Goal: Task Accomplishment & Management: Manage account settings

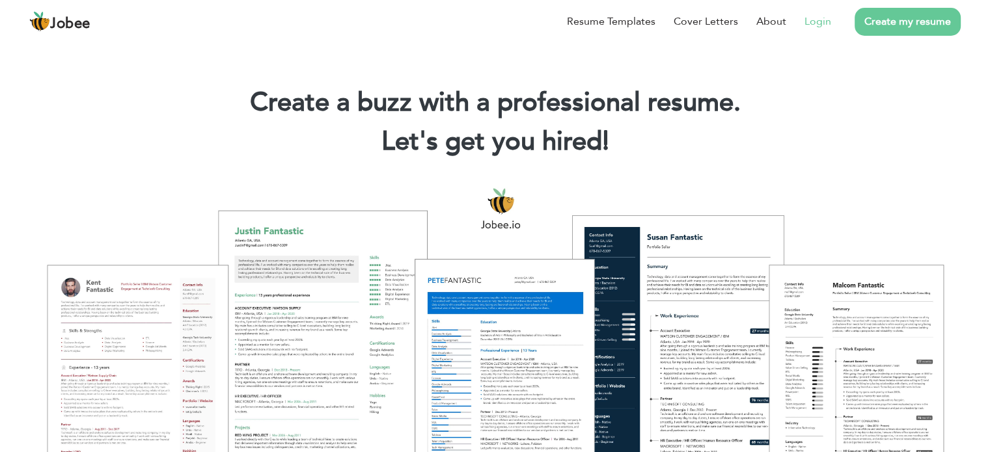
click at [816, 23] on link "Login" at bounding box center [817, 22] width 27 height 16
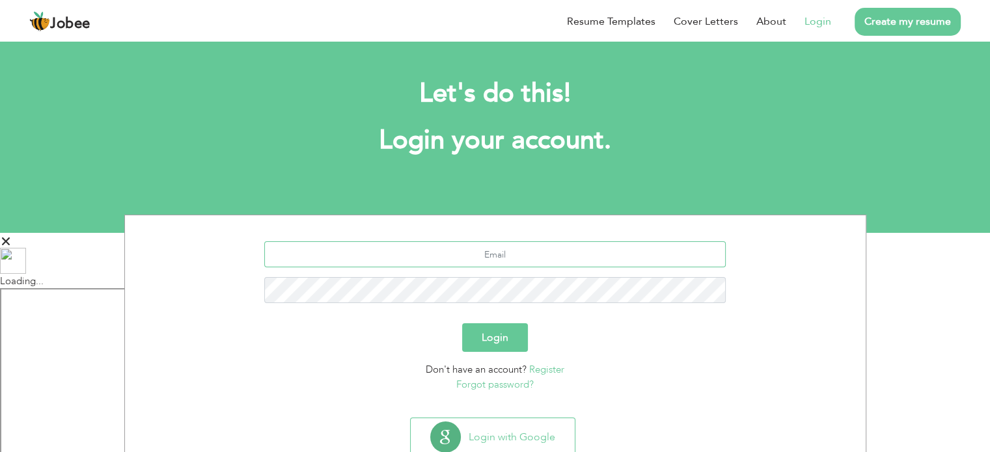
click at [423, 260] on input "text" at bounding box center [494, 254] width 461 height 26
type input "[EMAIL_ADDRESS][DOMAIN_NAME]"
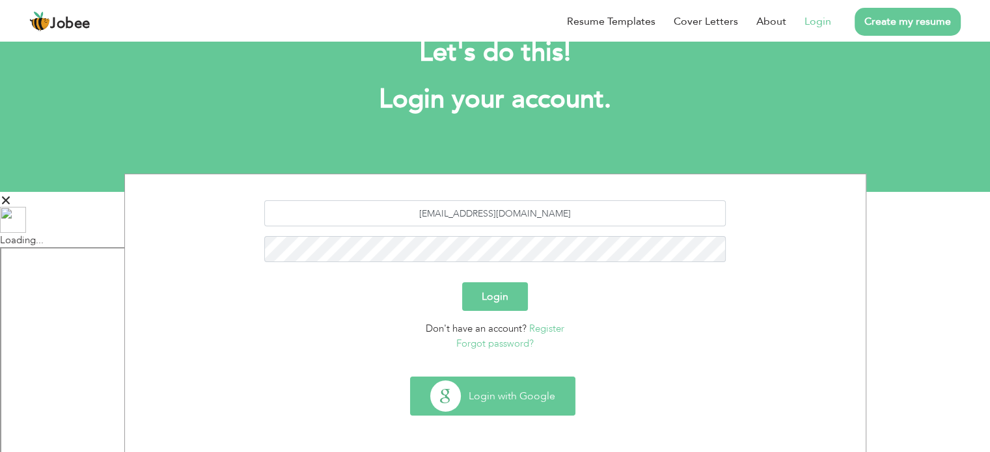
click at [520, 390] on button "Login with Google" at bounding box center [493, 396] width 164 height 38
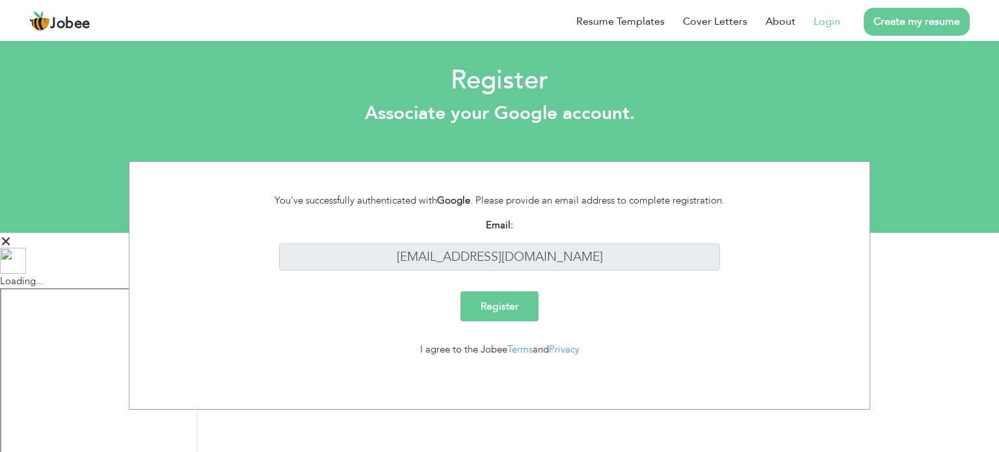
click at [830, 23] on link "Login" at bounding box center [827, 22] width 27 height 16
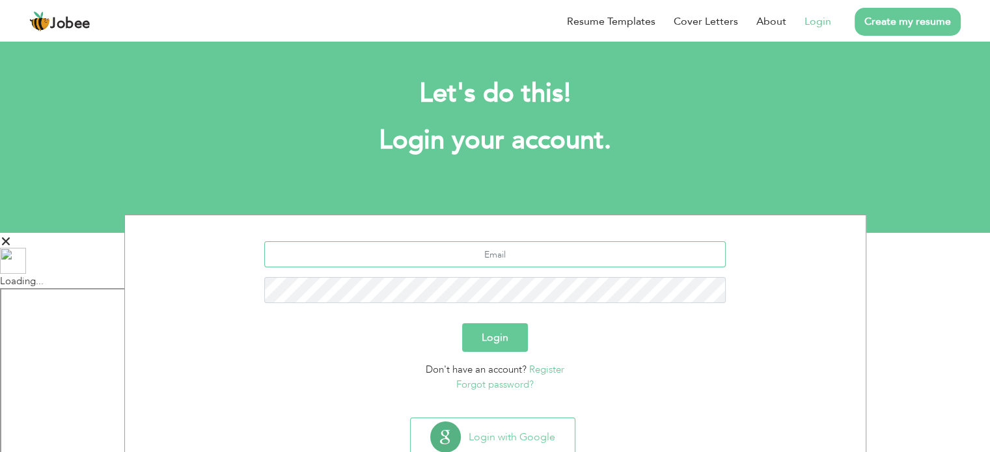
click at [487, 255] on input "text" at bounding box center [494, 254] width 461 height 26
type input "[EMAIL_ADDRESS][DOMAIN_NAME]"
click at [462, 323] on button "Login" at bounding box center [495, 337] width 66 height 29
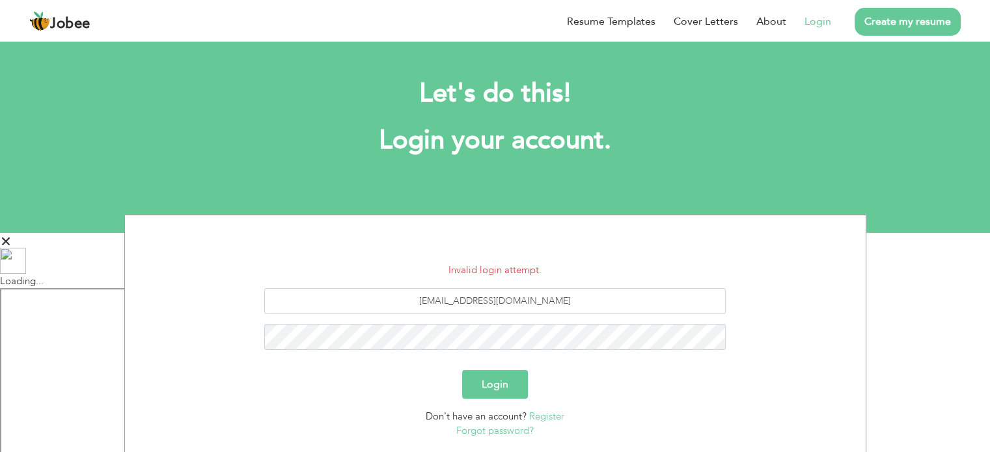
click at [497, 182] on div "Let's do this! Login your account." at bounding box center [495, 124] width 722 height 120
click at [469, 267] on li "Invalid login attempt." at bounding box center [495, 270] width 721 height 15
copy li "l"
click at [471, 380] on button "Login" at bounding box center [495, 384] width 66 height 29
click at [500, 381] on button "Login" at bounding box center [495, 384] width 66 height 29
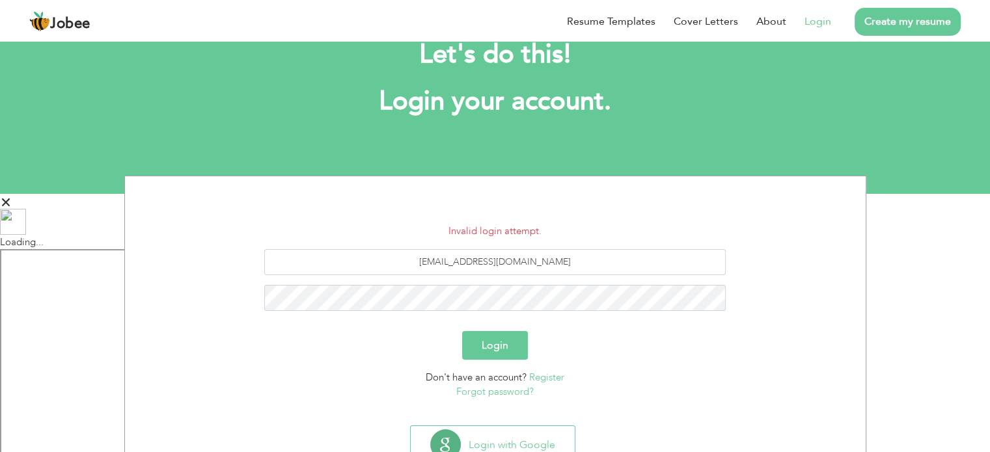
scroll to position [87, 0]
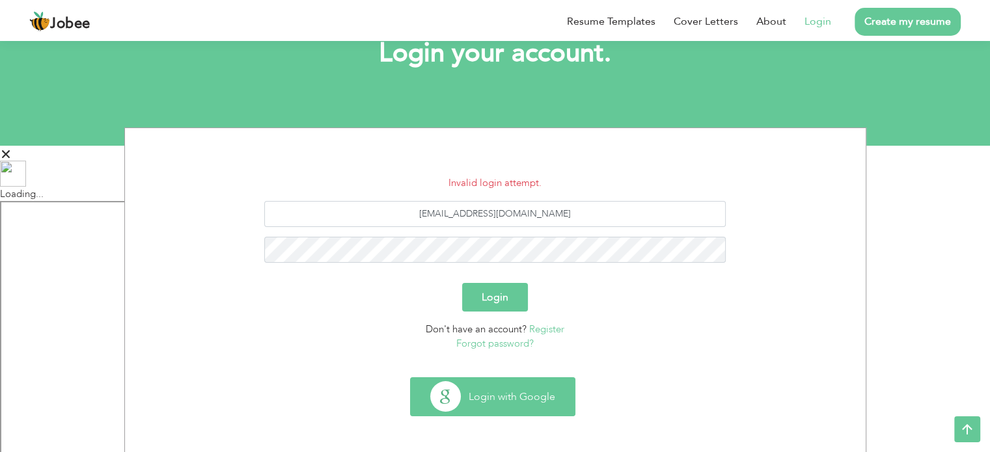
click at [500, 399] on button "Login with Google" at bounding box center [493, 397] width 164 height 38
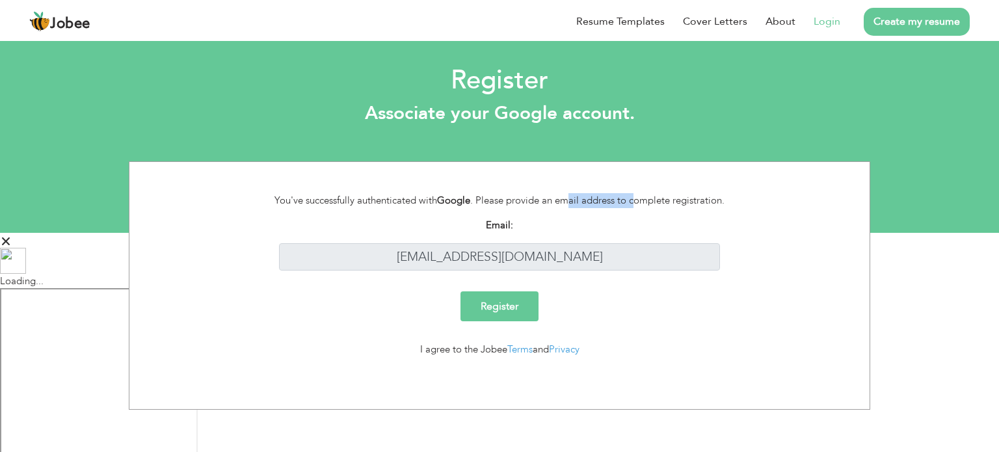
drag, startPoint x: 0, startPoint y: 0, endPoint x: 571, endPoint y: 211, distance: 609.0
click at [571, 211] on div "You've successfully authenticated with Google . Please provide an email address…" at bounding box center [499, 205] width 721 height 25
click at [502, 302] on input "Register" at bounding box center [500, 307] width 78 height 30
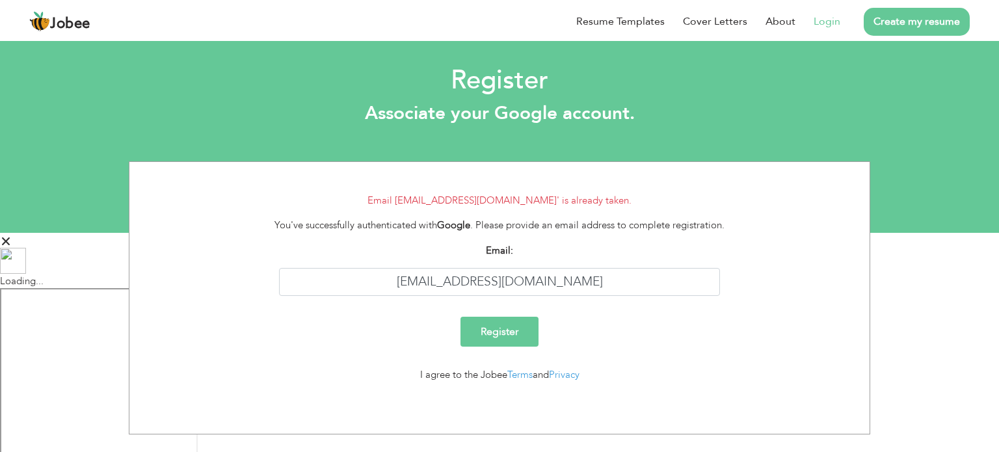
click at [834, 17] on link "Login" at bounding box center [827, 22] width 27 height 16
